Goal: Transaction & Acquisition: Purchase product/service

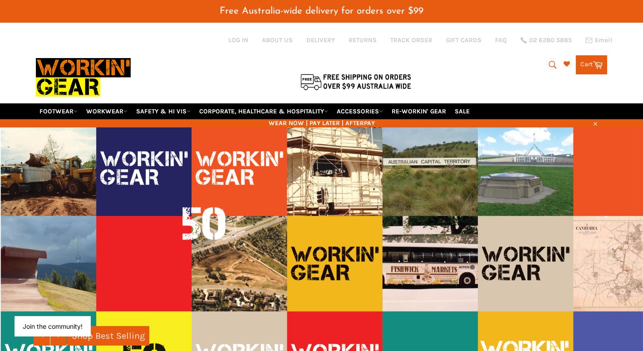
click at [549, 55] on button "Search" at bounding box center [551, 64] width 20 height 19
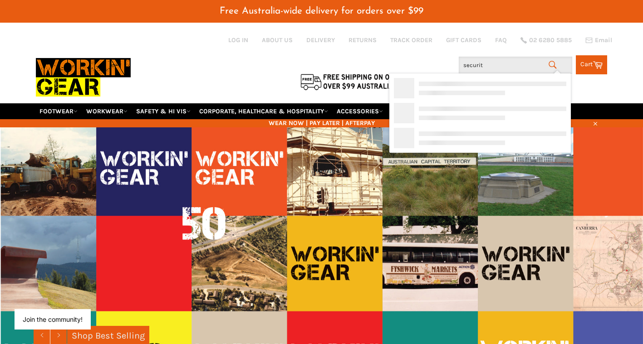
type input "security"
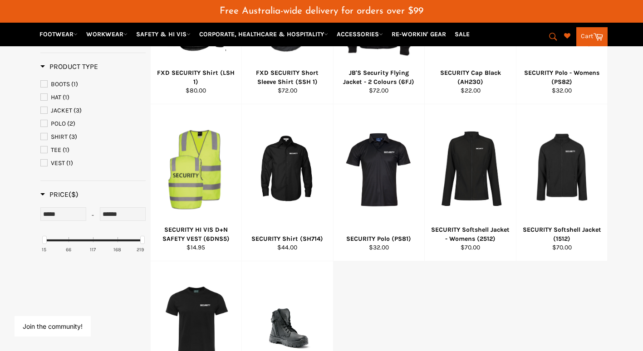
scroll to position [254, 0]
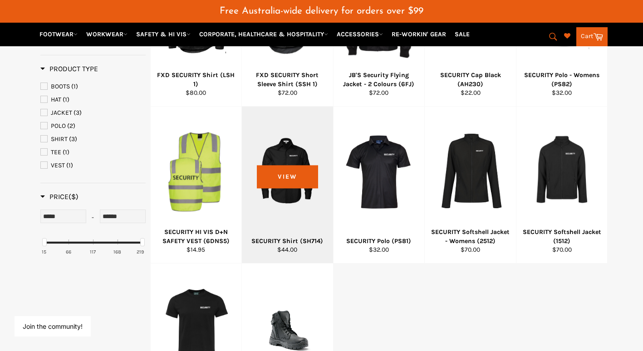
click at [302, 141] on div at bounding box center [287, 171] width 68 height 107
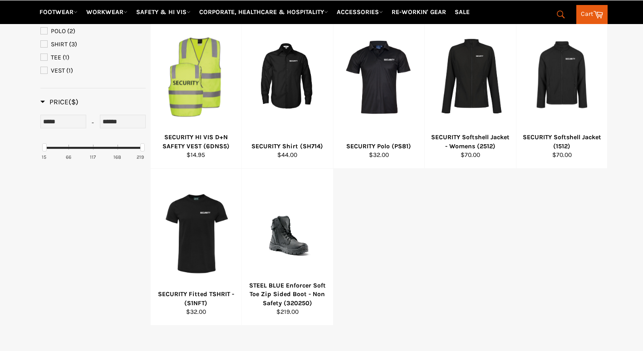
scroll to position [349, 0]
